Goal: Transaction & Acquisition: Purchase product/service

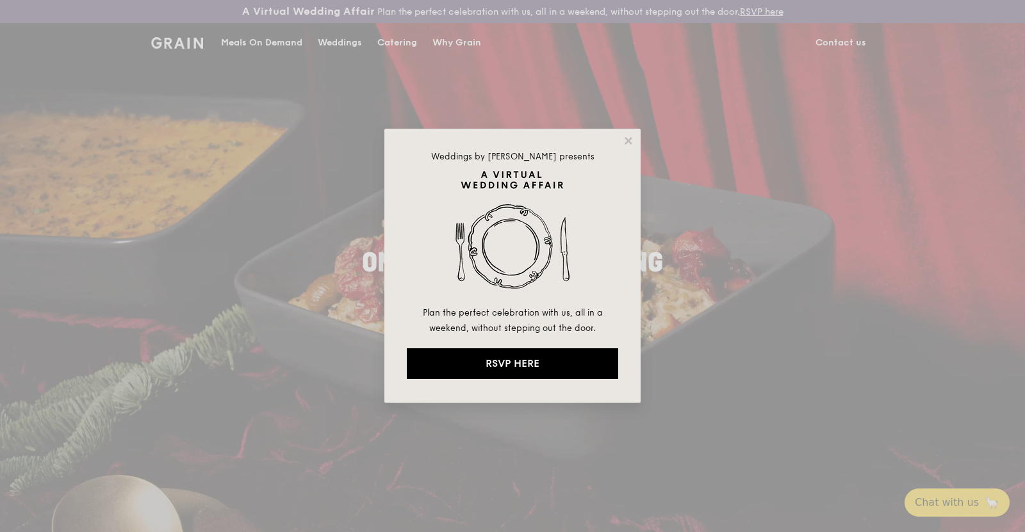
click at [634, 142] on div "Weddings by Grain presents Plan the perfect celebration with us, all in a weeke…" at bounding box center [512, 266] width 256 height 274
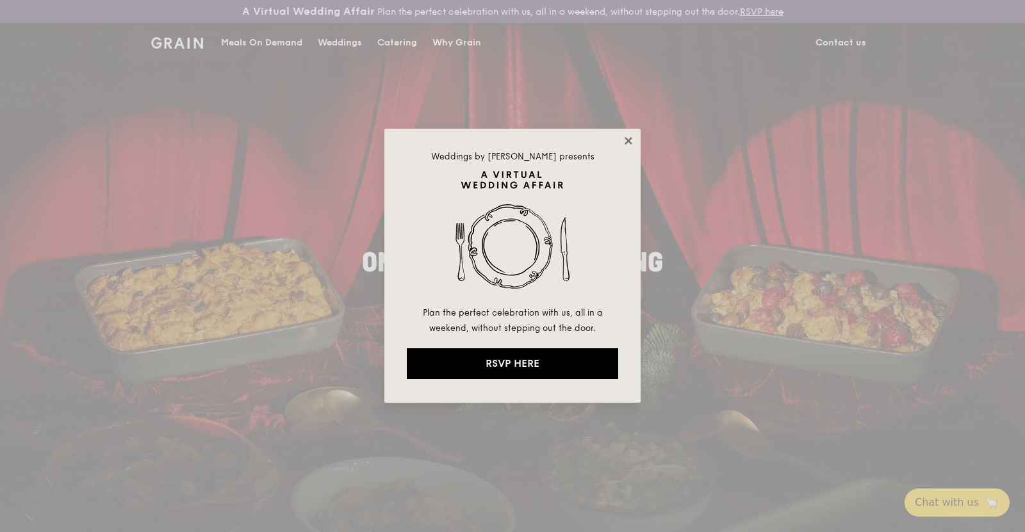
click at [628, 140] on icon at bounding box center [627, 140] width 7 height 7
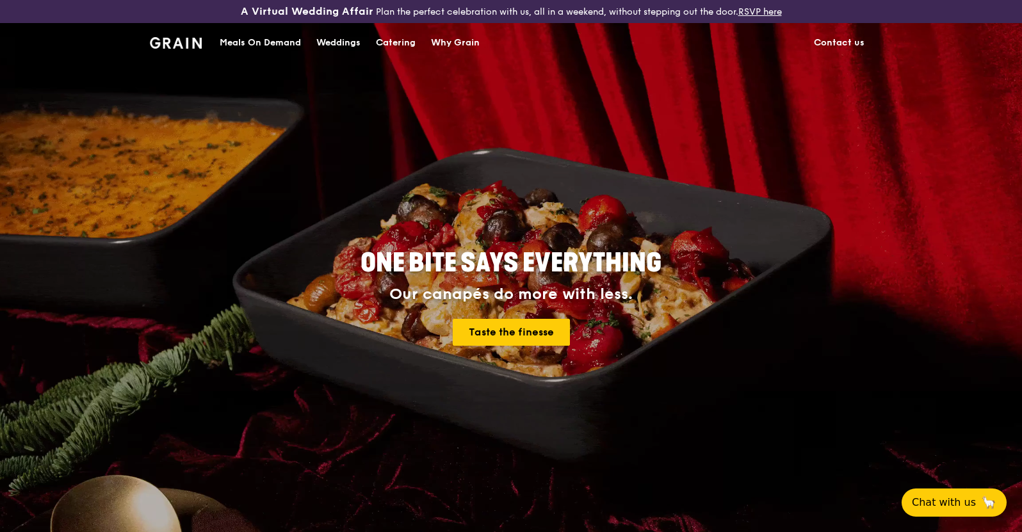
click at [398, 40] on div "Catering" at bounding box center [396, 43] width 40 height 38
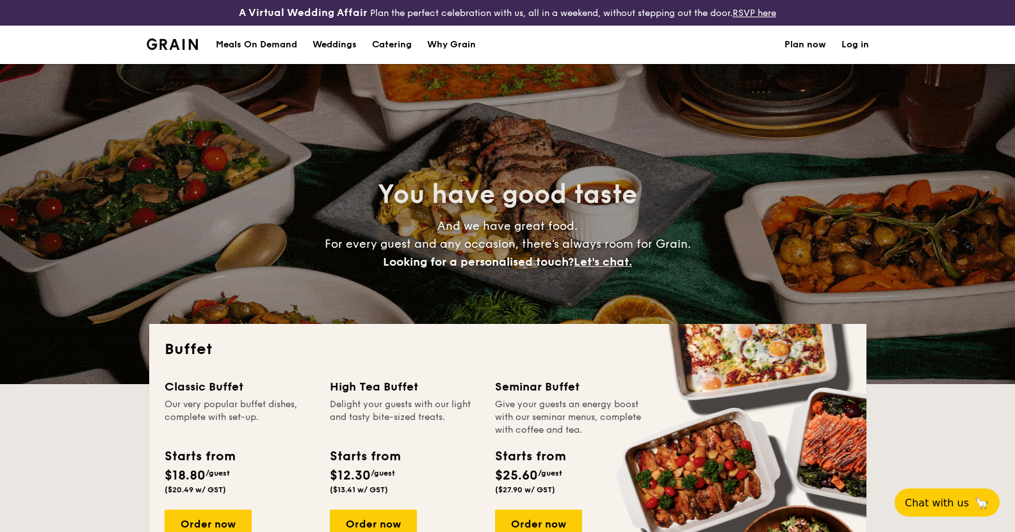
select select
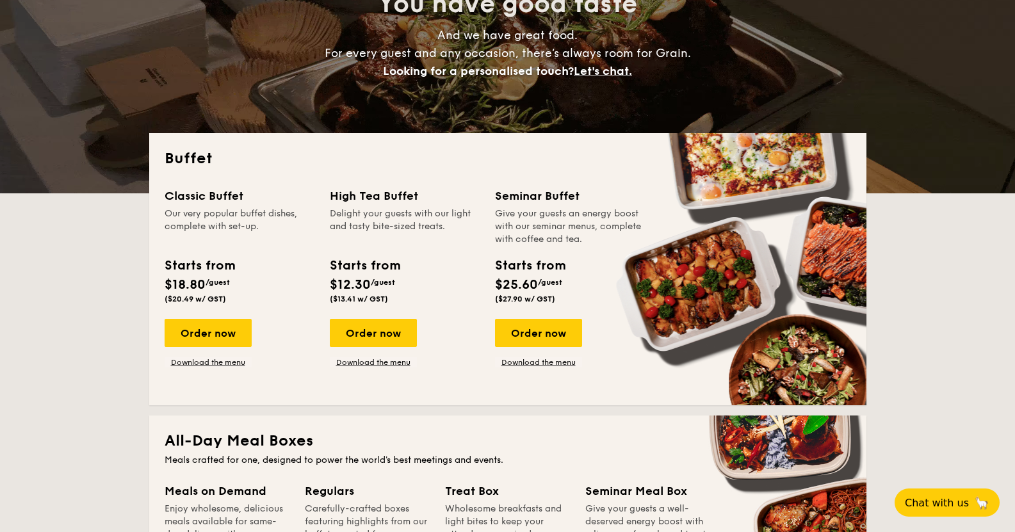
scroll to position [192, 0]
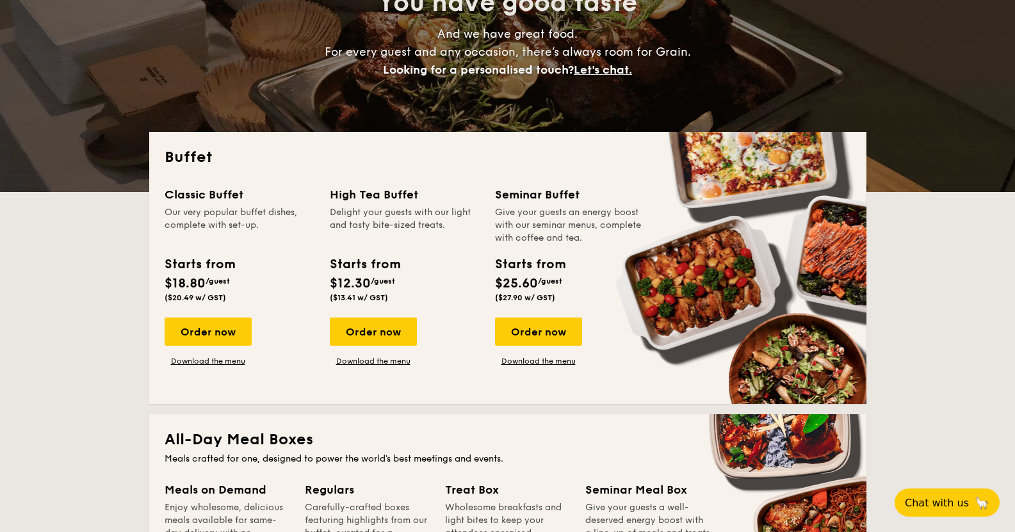
click at [539, 224] on div "Give your guests an energy boost with our seminar menus, complete with coffee a…" at bounding box center [570, 225] width 150 height 38
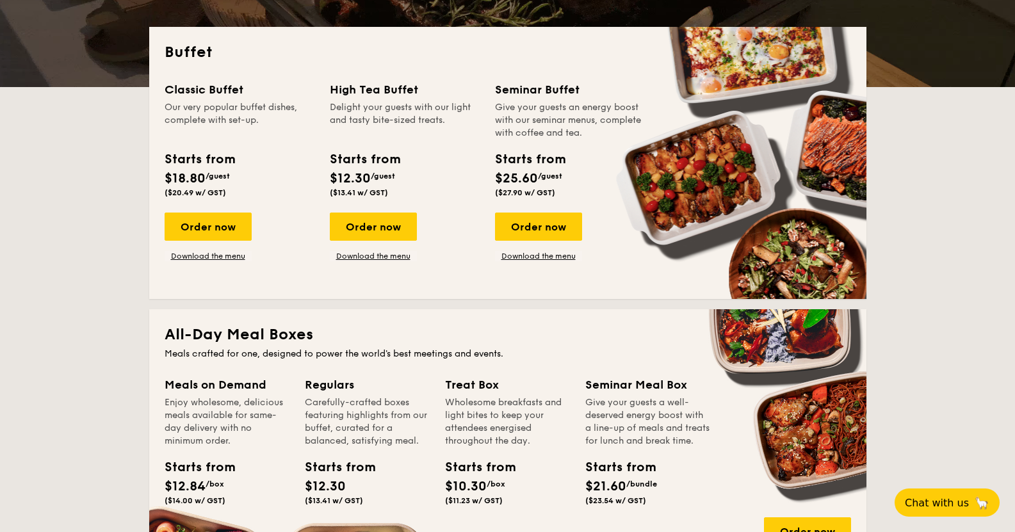
scroll to position [320, 0]
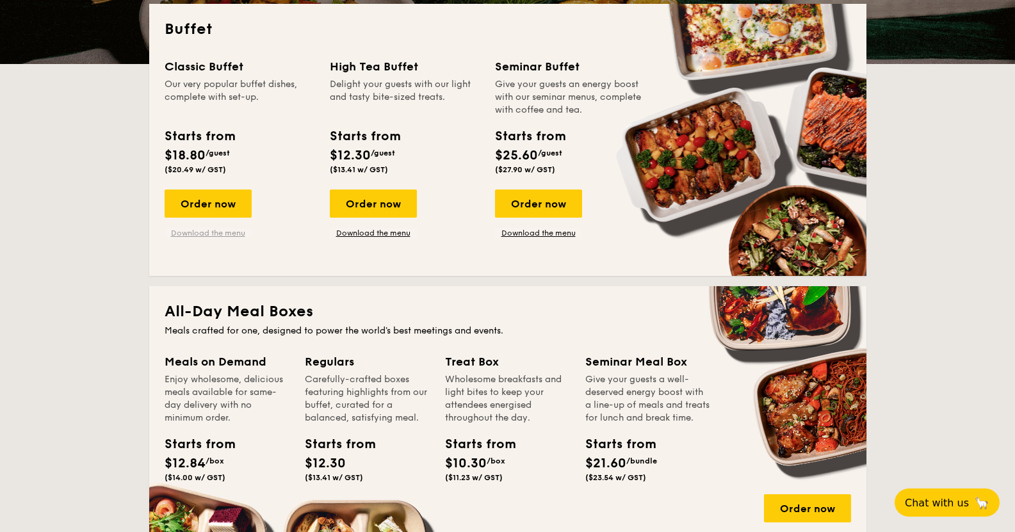
click at [213, 231] on link "Download the menu" at bounding box center [208, 233] width 87 height 10
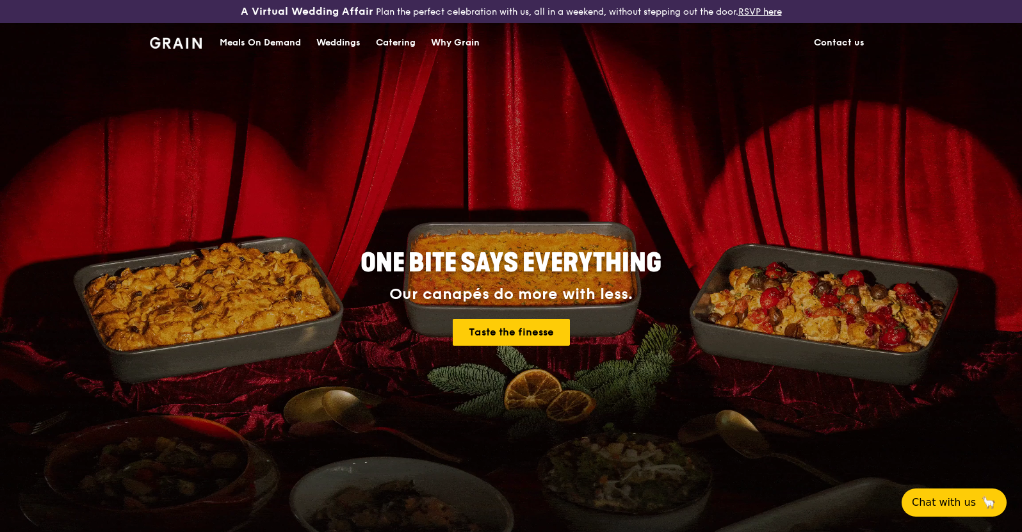
click at [395, 42] on div "Catering" at bounding box center [396, 43] width 40 height 38
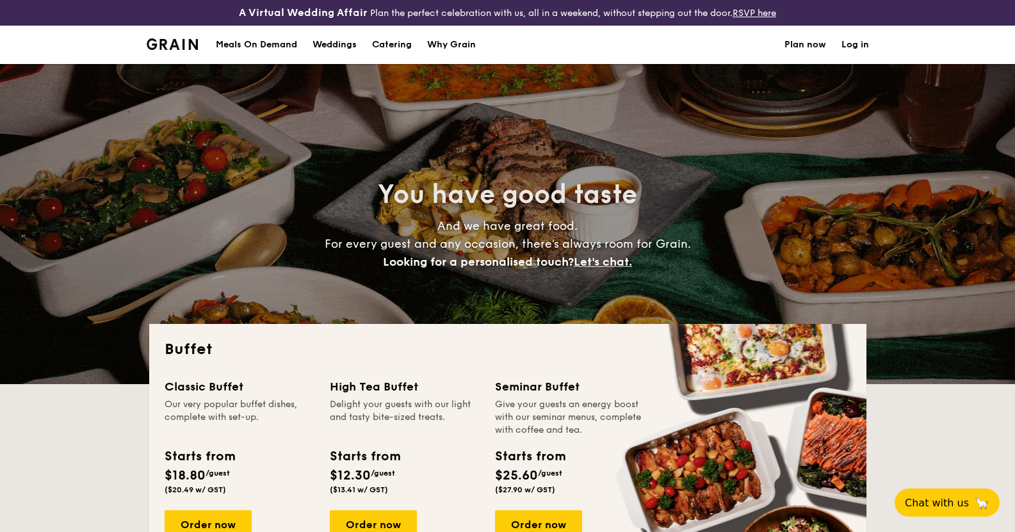
select select
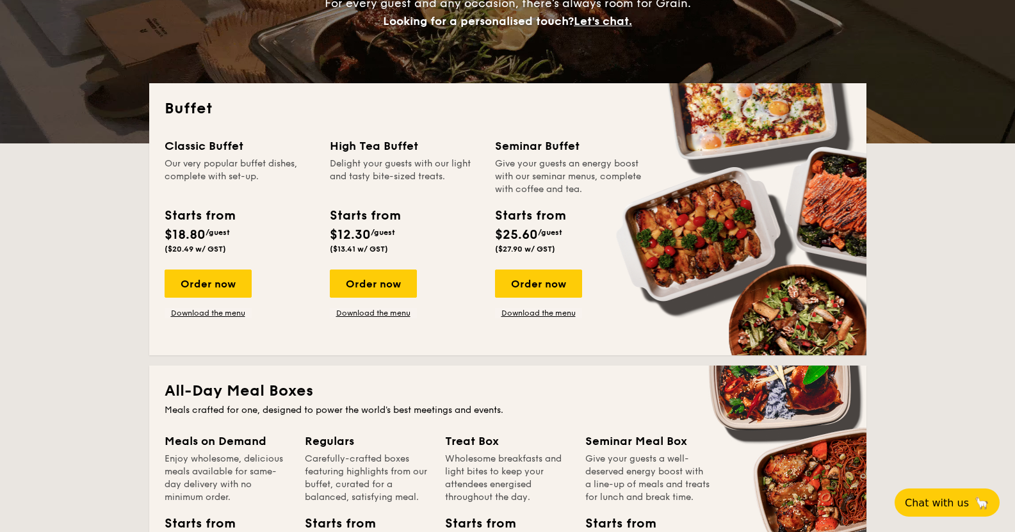
scroll to position [256, 0]
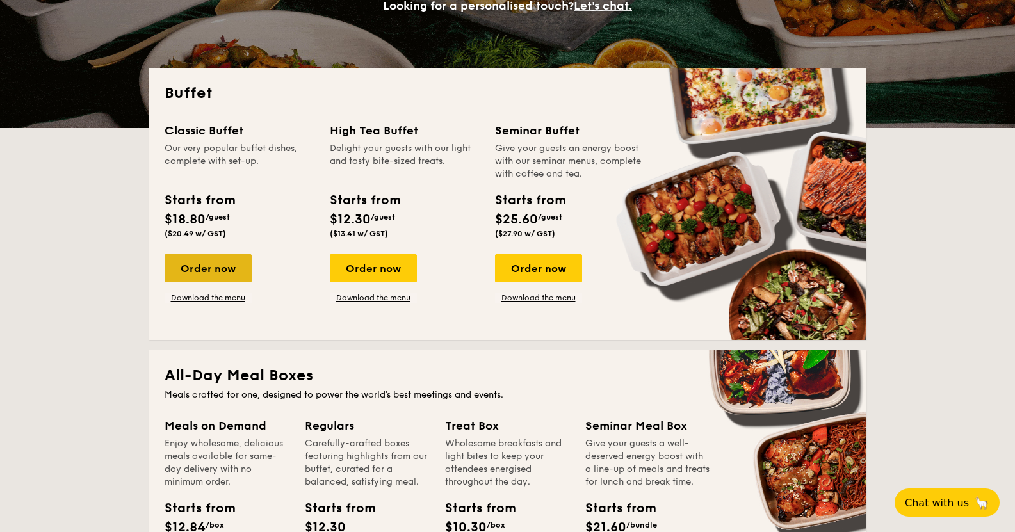
click at [222, 274] on div "Order now" at bounding box center [208, 268] width 87 height 28
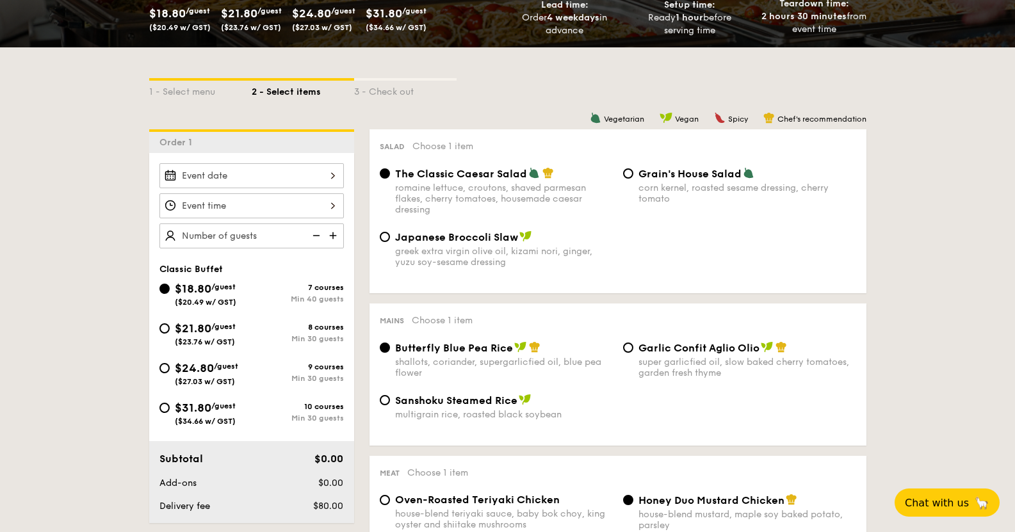
scroll to position [320, 0]
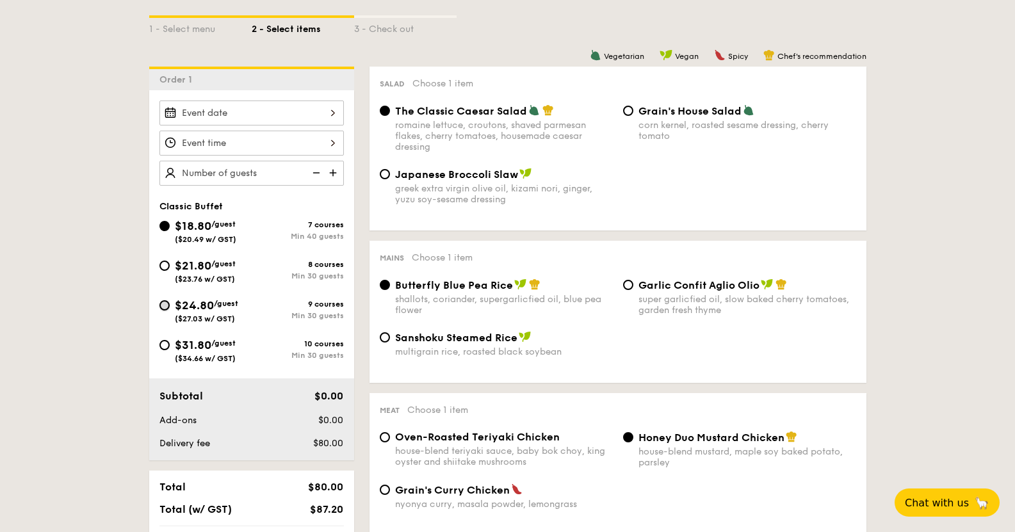
click at [165, 305] on input "$24.80 /guest ($27.03 w/ GST) 9 courses Min 30 guests" at bounding box center [164, 305] width 10 height 10
radio input "true"
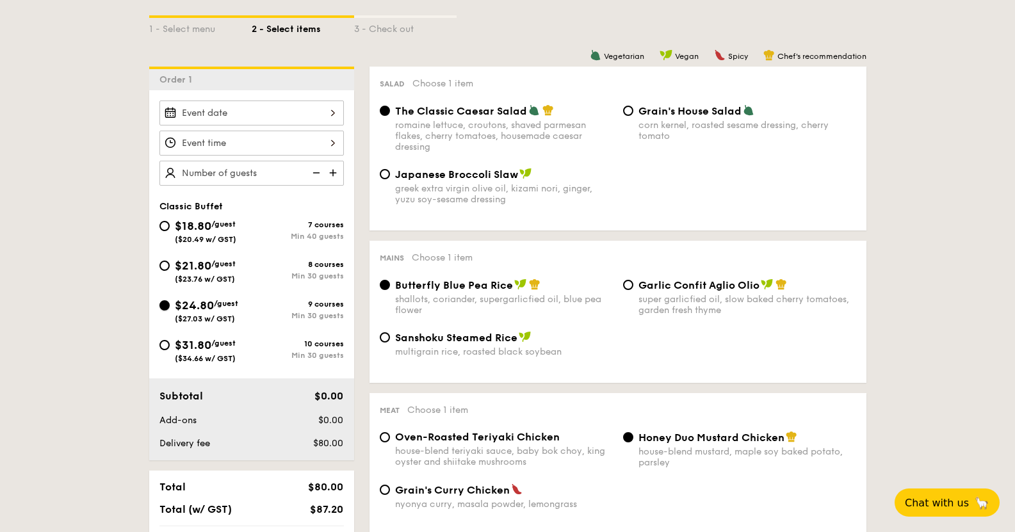
radio input "true"
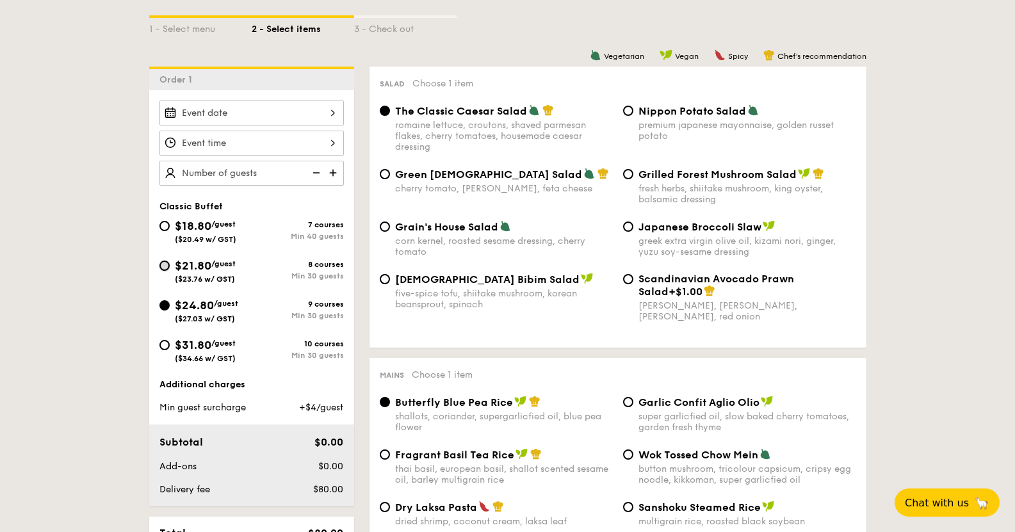
click at [164, 268] on input "$21.80 /guest ($23.76 w/ GST) 8 courses Min 30 guests" at bounding box center [164, 266] width 10 height 10
radio input "true"
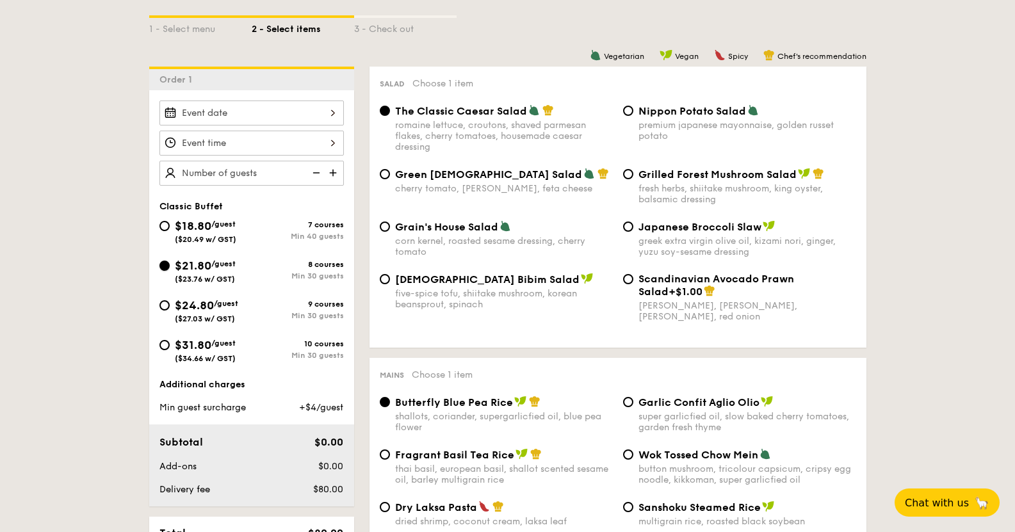
radio input "true"
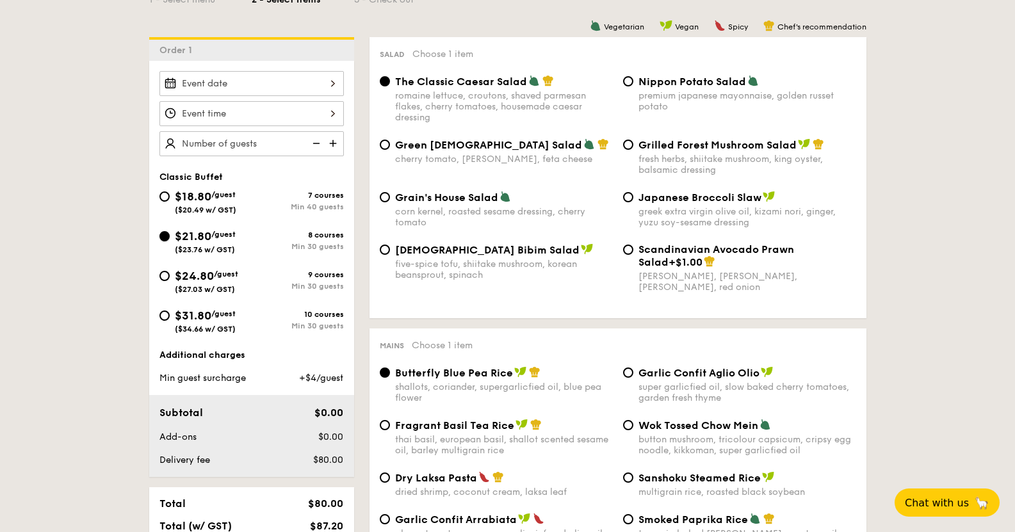
scroll to position [384, 0]
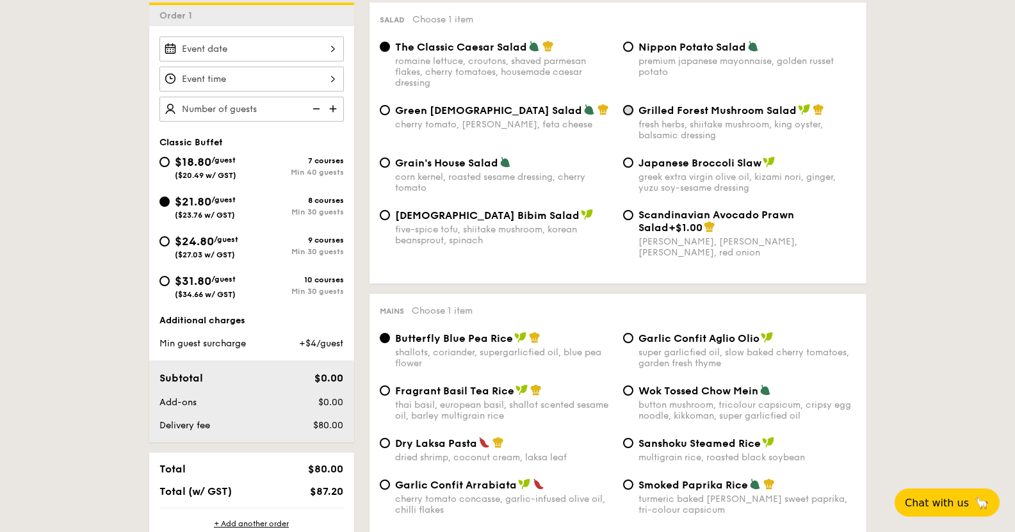
click at [630, 113] on input "Grilled Forest Mushroom Salad fresh herbs, shiitake mushroom, king oyster, bals…" at bounding box center [628, 110] width 10 height 10
radio input "true"
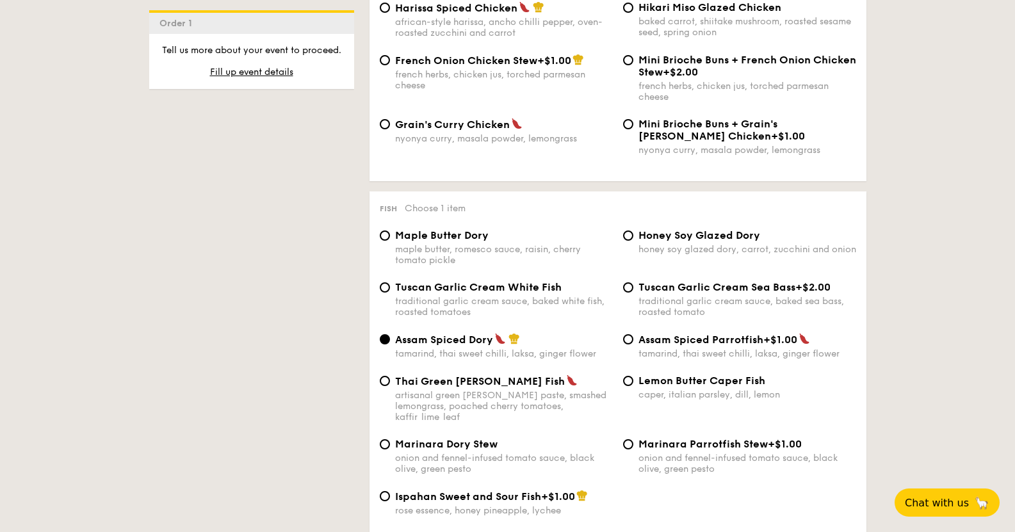
scroll to position [1153, 0]
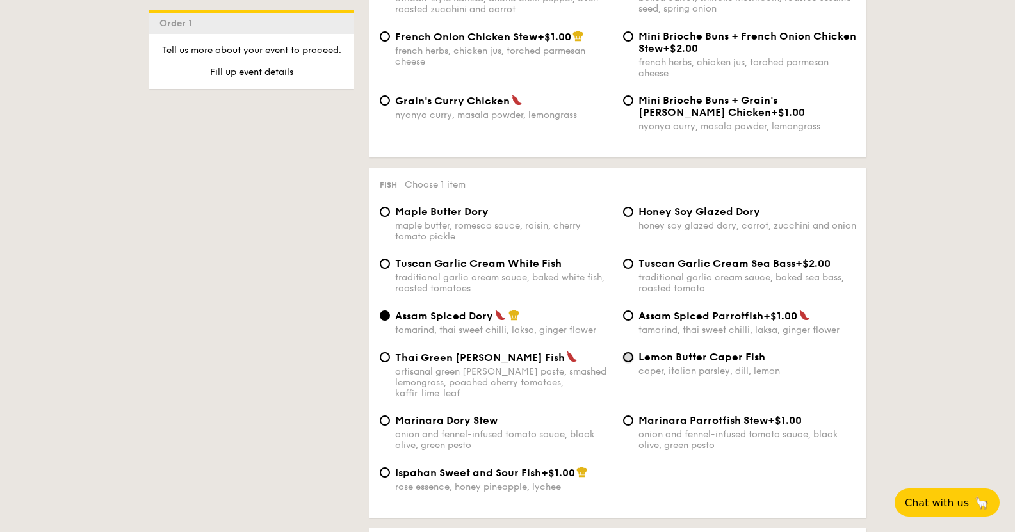
click at [626, 363] on input "Lemon Butter Caper Fish caper, italian parsley, dill, lemon" at bounding box center [628, 357] width 10 height 10
radio input "true"
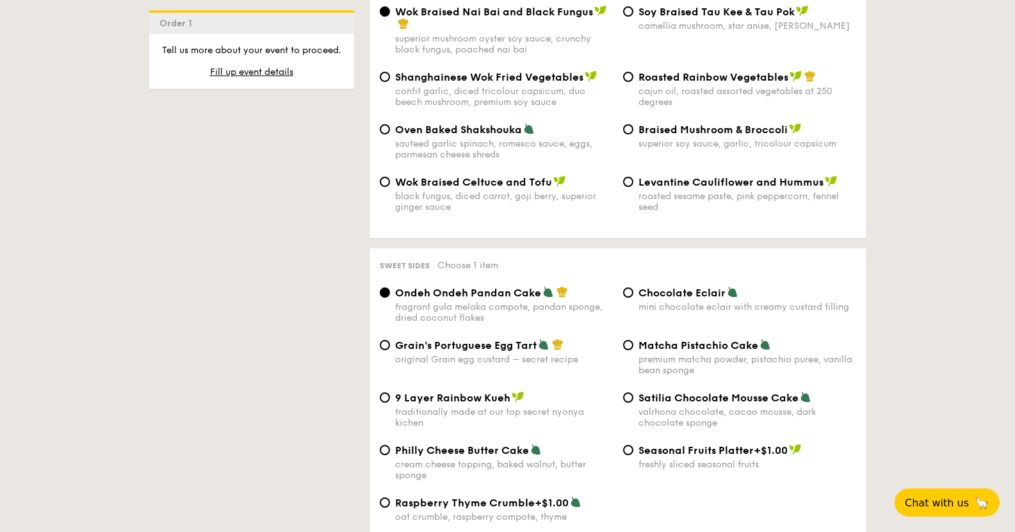
scroll to position [1729, 0]
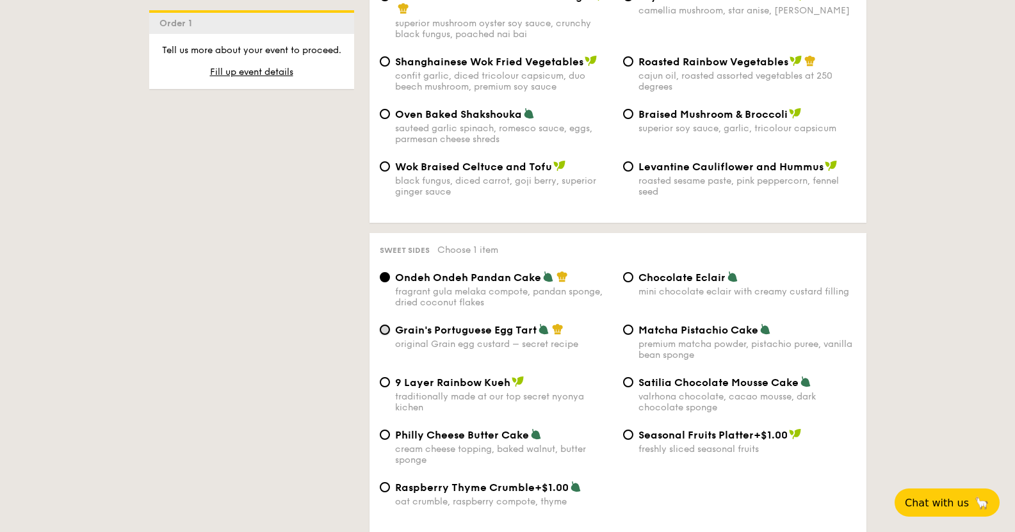
click at [389, 333] on input "Grain's Portuguese Egg Tart original Grain egg custard – secret recipe" at bounding box center [385, 330] width 10 height 10
radio input "true"
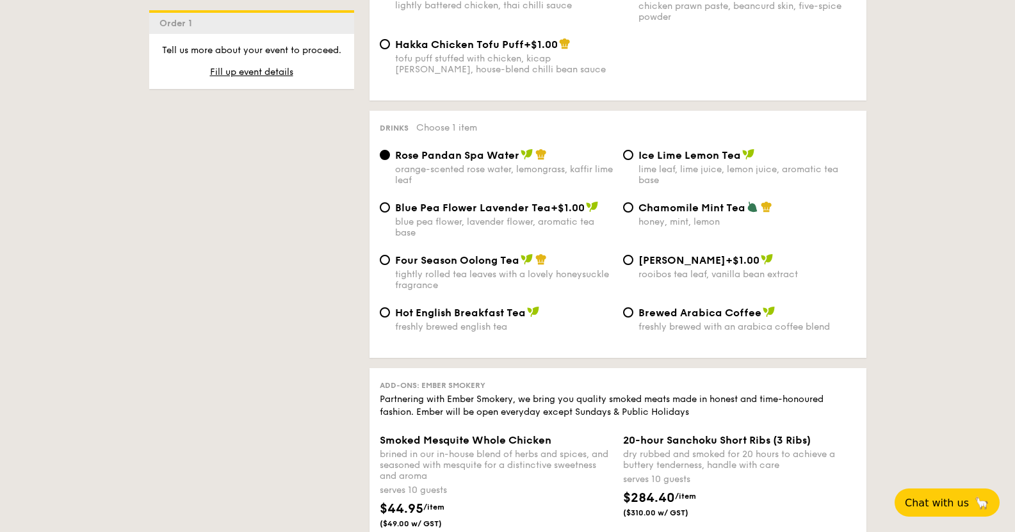
scroll to position [2434, 0]
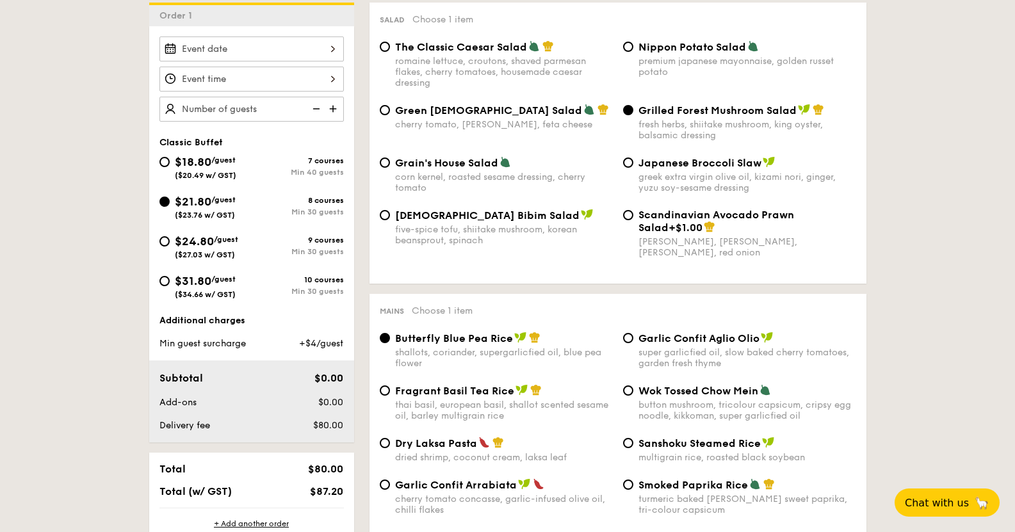
scroll to position [256, 0]
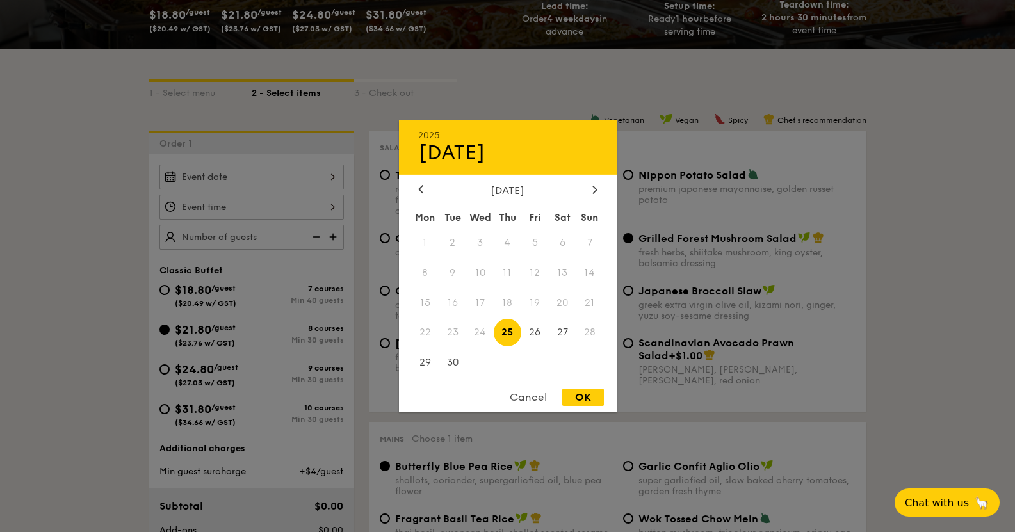
click at [301, 176] on div "2025 Sep 25 September 2025 Mon Tue Wed Thu Fri Sat Sun 1 2 3 4 5 6 7 8 9 10 11 …" at bounding box center [251, 177] width 184 height 25
click at [585, 398] on div "OK" at bounding box center [583, 397] width 42 height 17
type input "Sep 25, 2025"
click at [310, 176] on div "Sep 25, 2025 2025 Sep 25 September 2025 Mon Tue Wed Thu Fri Sat Sun 1 2 3 4 5 6…" at bounding box center [251, 177] width 184 height 25
drag, startPoint x: 18, startPoint y: 207, endPoint x: 332, endPoint y: 122, distance: 325.6
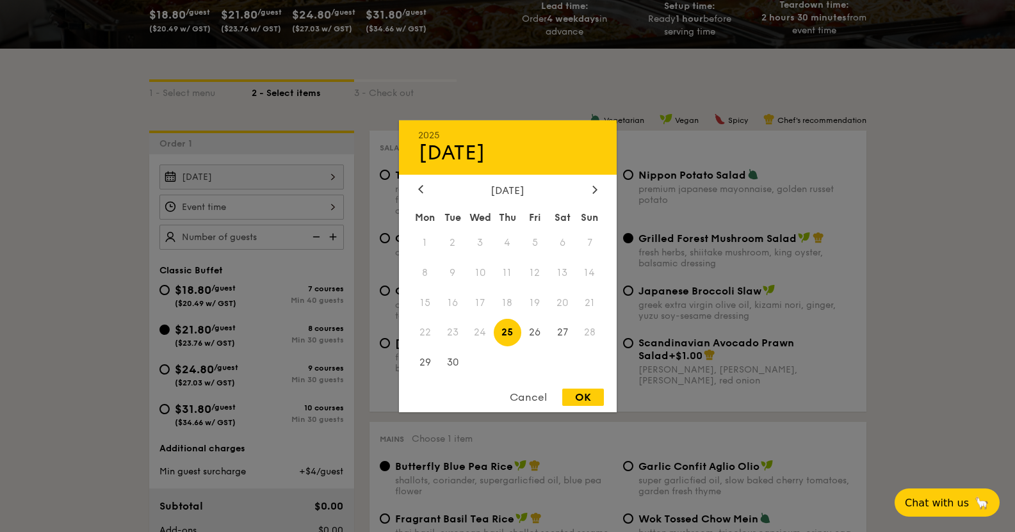
click at [19, 206] on div at bounding box center [507, 266] width 1015 height 532
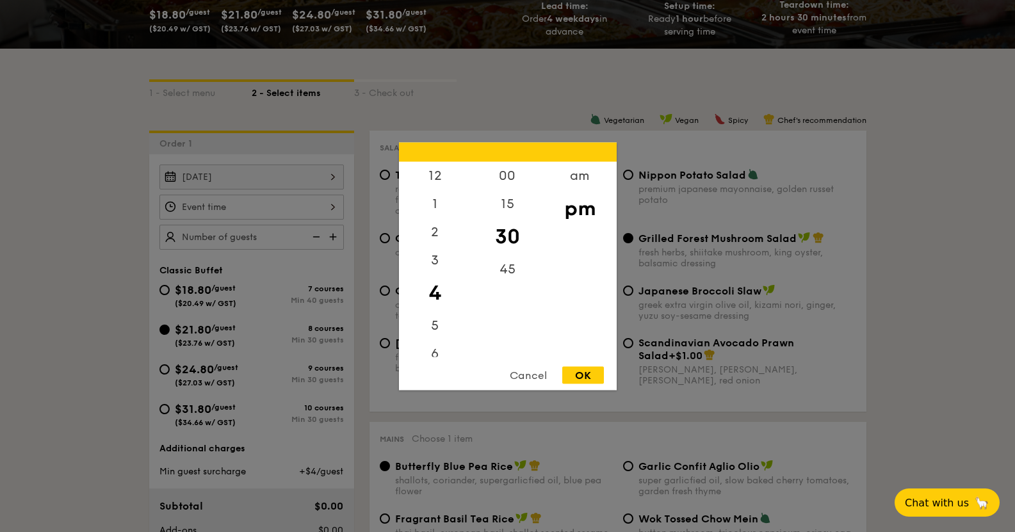
click at [247, 211] on div "12 1 2 3 4 5 6 7 8 9 10 11 00 15 30 45 am pm Cancel OK" at bounding box center [251, 207] width 184 height 25
click at [86, 173] on div at bounding box center [507, 266] width 1015 height 532
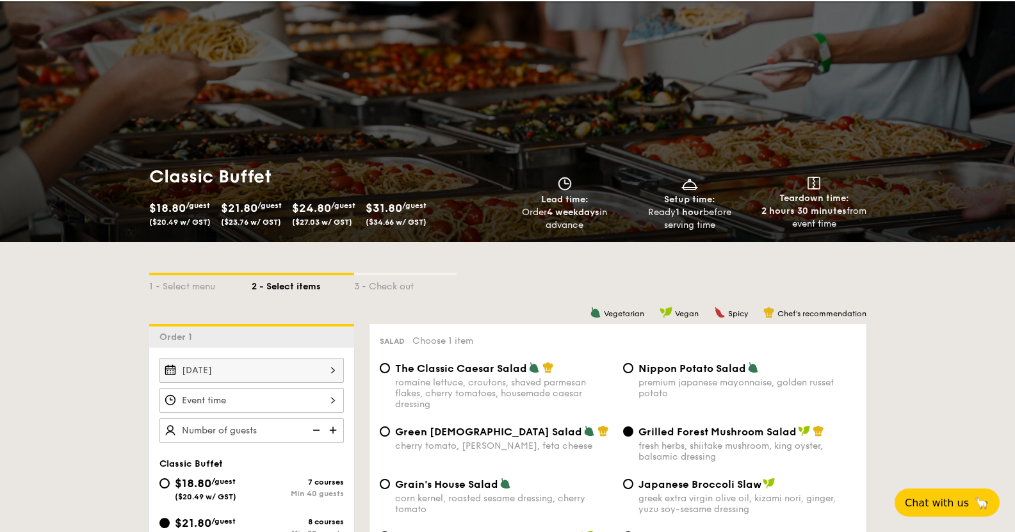
scroll to position [0, 0]
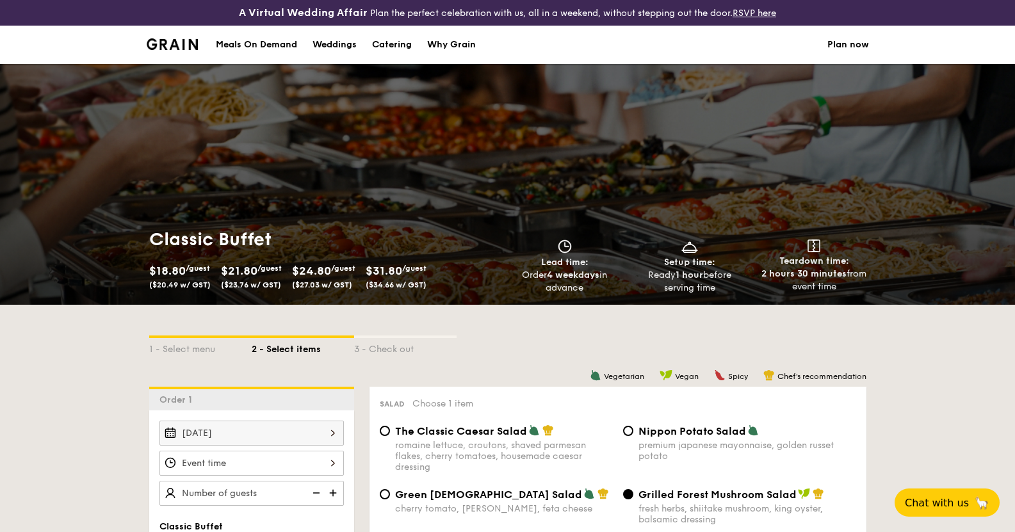
click at [168, 46] on img at bounding box center [173, 44] width 52 height 12
